Goal: Transaction & Acquisition: Purchase product/service

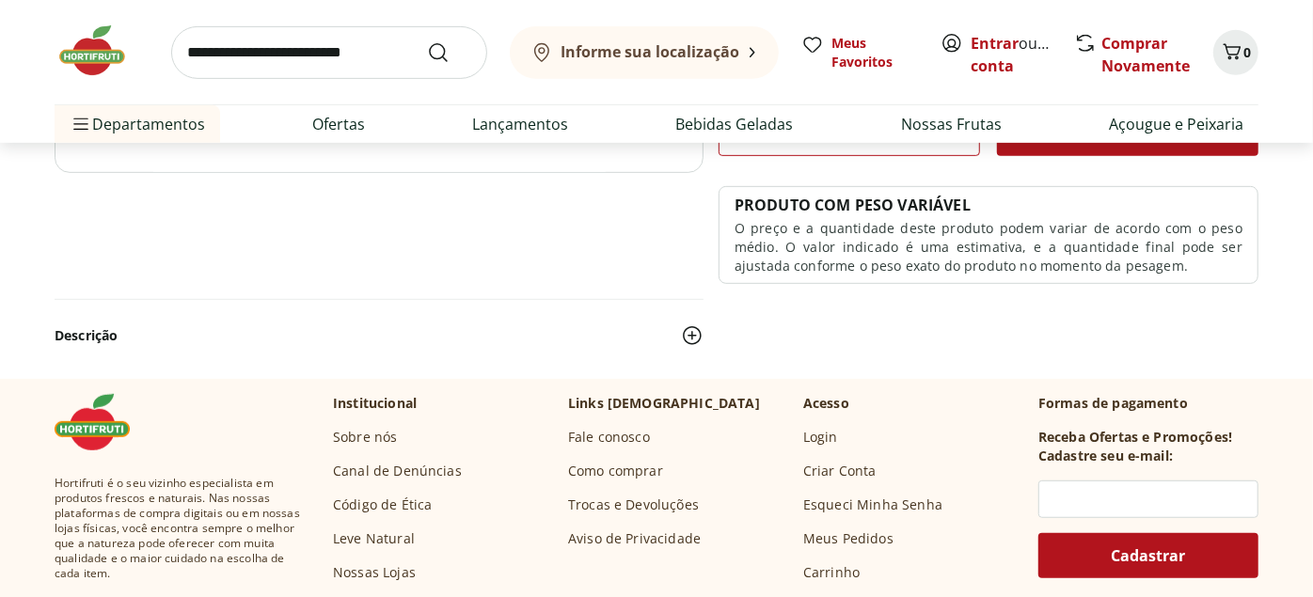
scroll to position [626, 0]
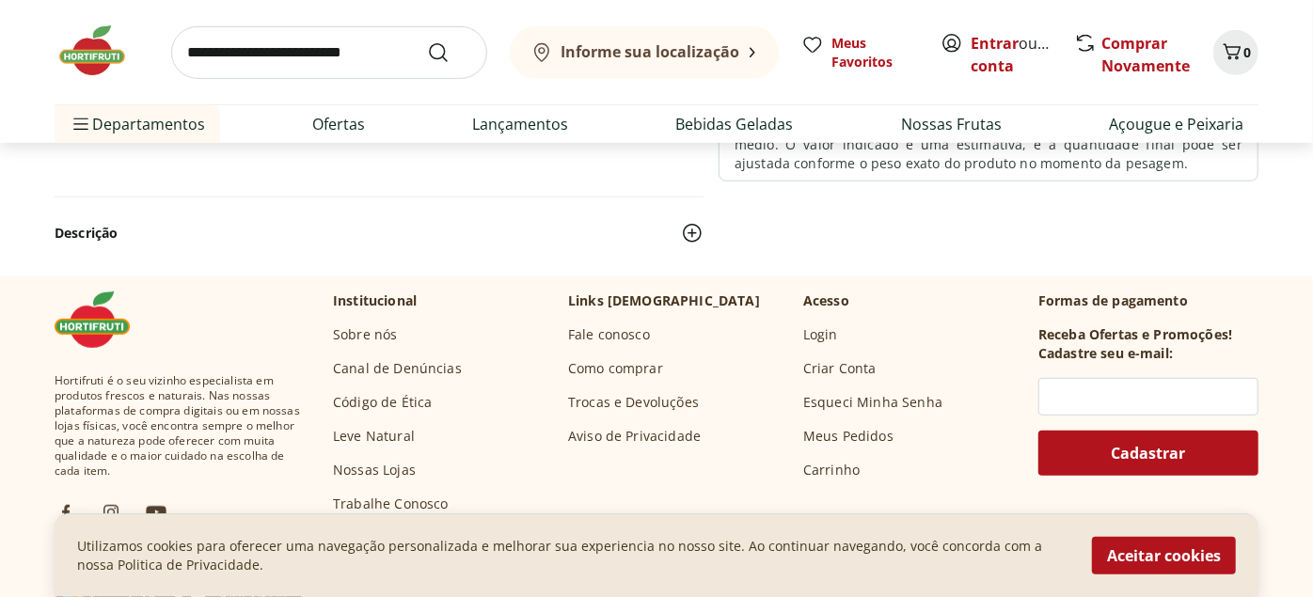
click at [693, 236] on img at bounding box center [692, 233] width 23 height 23
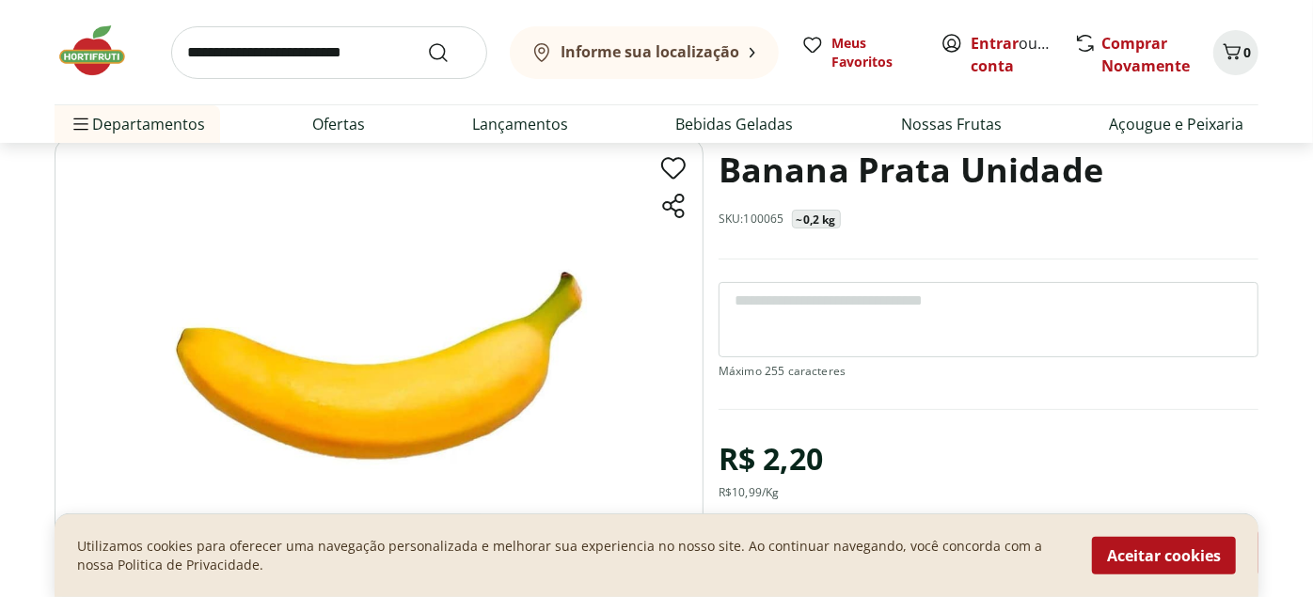
scroll to position [0, 0]
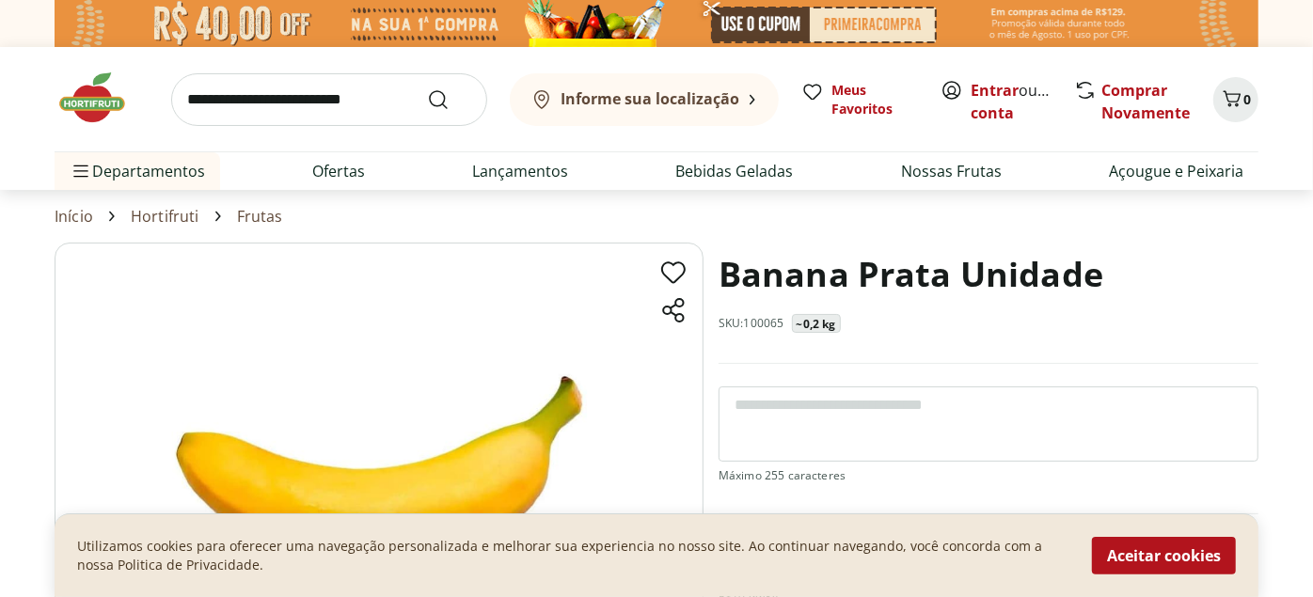
click at [104, 96] on img at bounding box center [102, 98] width 94 height 56
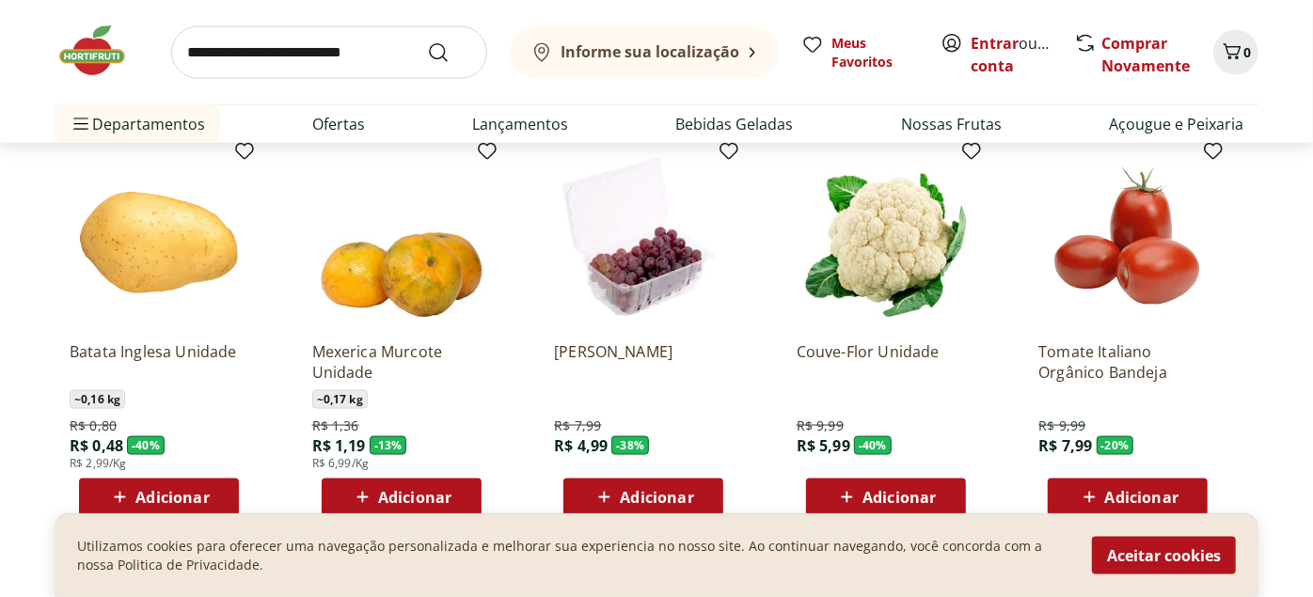
scroll to position [1358, 0]
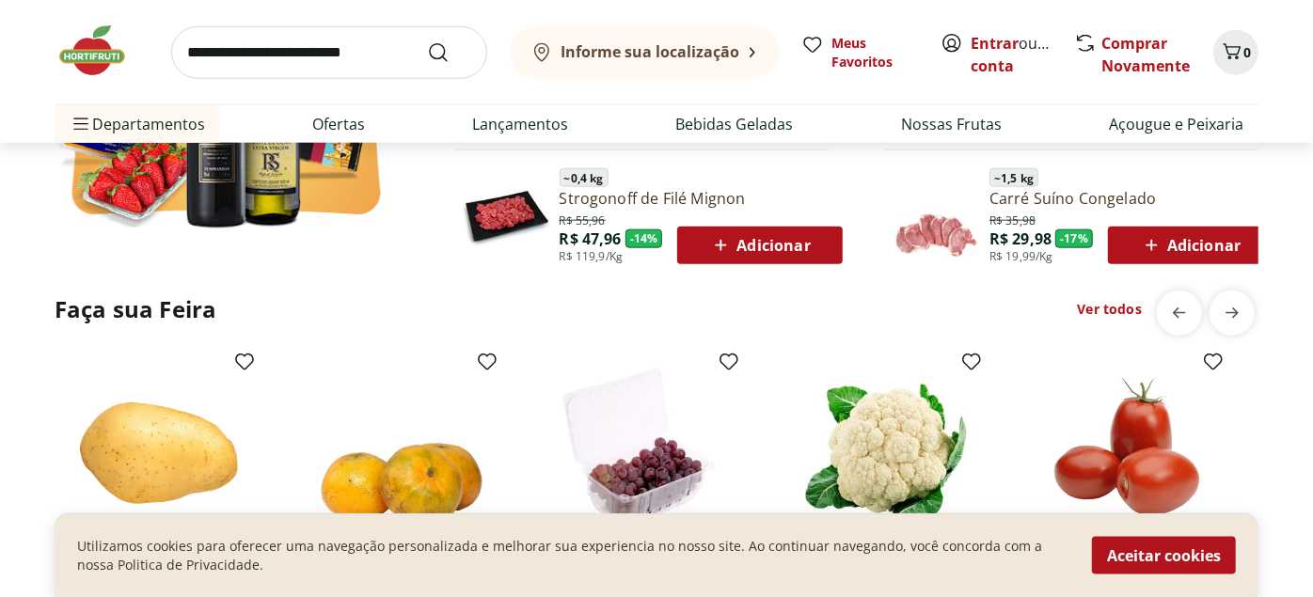
click at [347, 56] on input "search" at bounding box center [329, 52] width 316 height 53
type input "**********"
click at [427, 41] on button "Submit Search" at bounding box center [449, 52] width 45 height 23
